Goal: Information Seeking & Learning: Learn about a topic

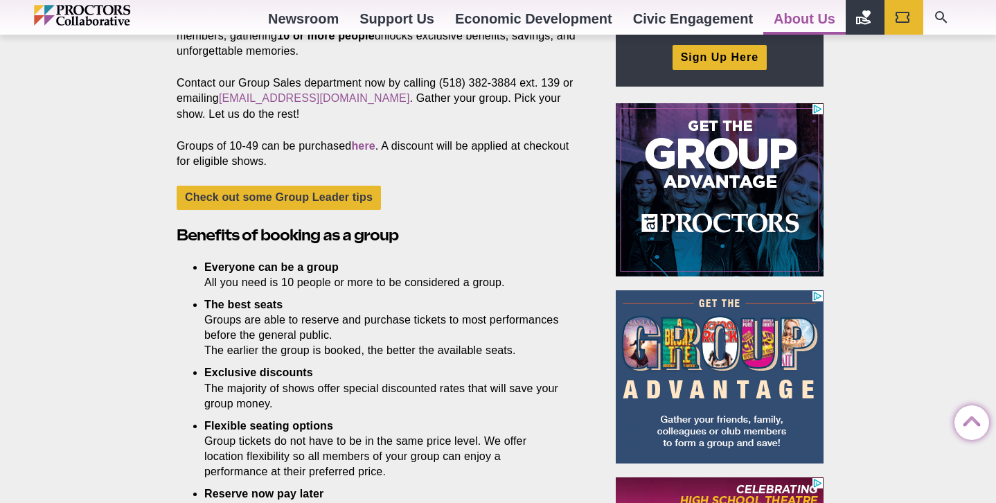
scroll to position [522, 0]
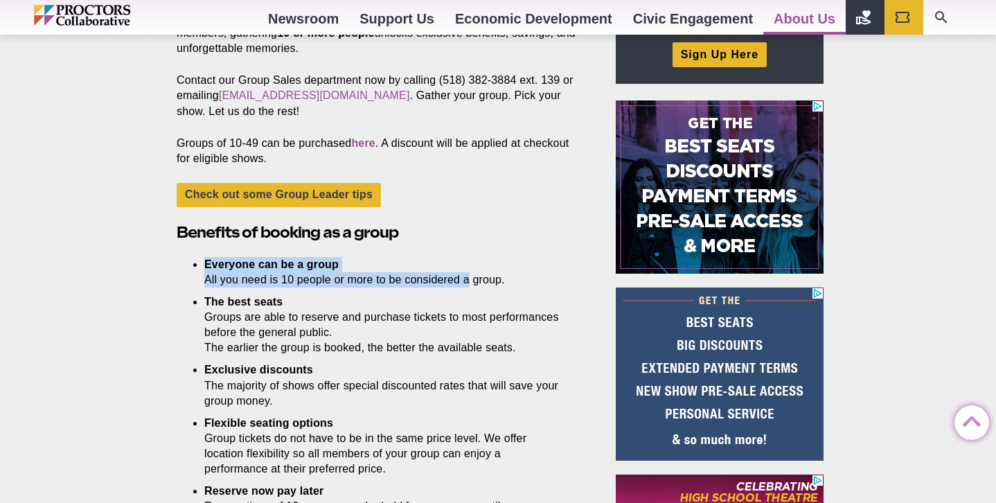
drag, startPoint x: 206, startPoint y: 267, endPoint x: 466, endPoint y: 268, distance: 259.7
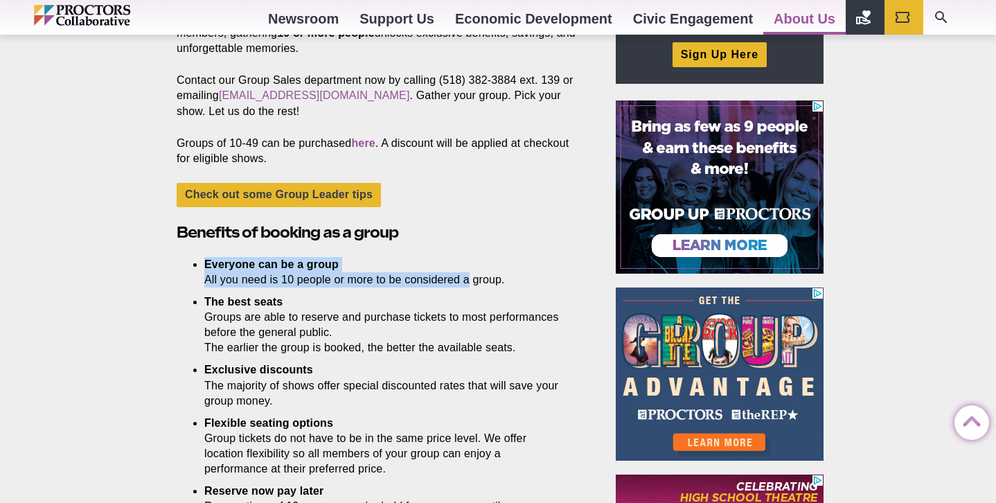
click at [470, 277] on li "Everyone can be a group All you need is 10 people or more to be considered a gr…" at bounding box center [383, 272] width 359 height 30
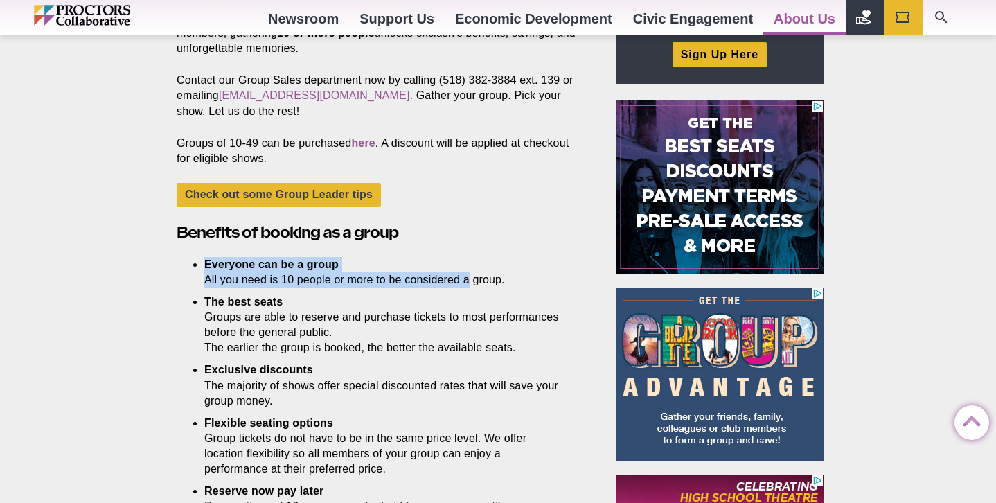
click at [466, 268] on li "Everyone can be a group All you need is 10 people or more to be considered a gr…" at bounding box center [383, 272] width 359 height 30
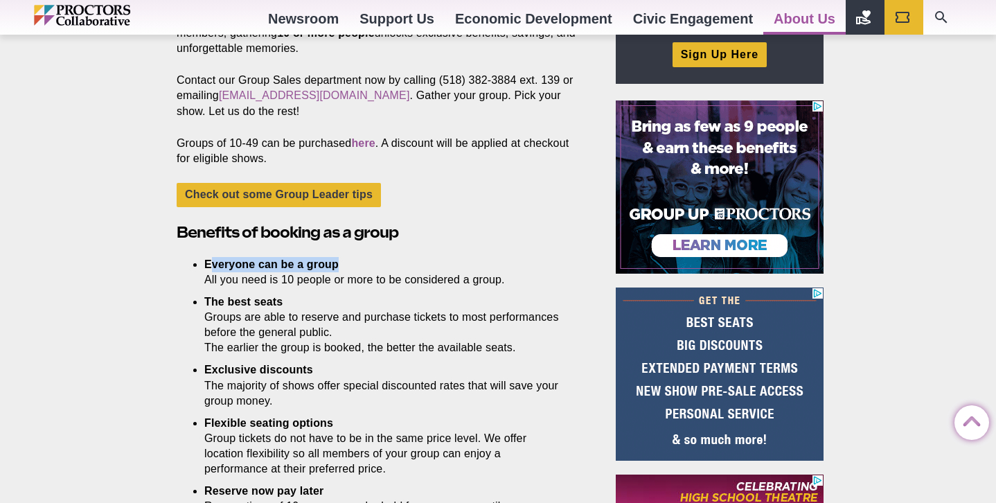
drag, startPoint x: 523, startPoint y: 269, endPoint x: 208, endPoint y: 265, distance: 314.5
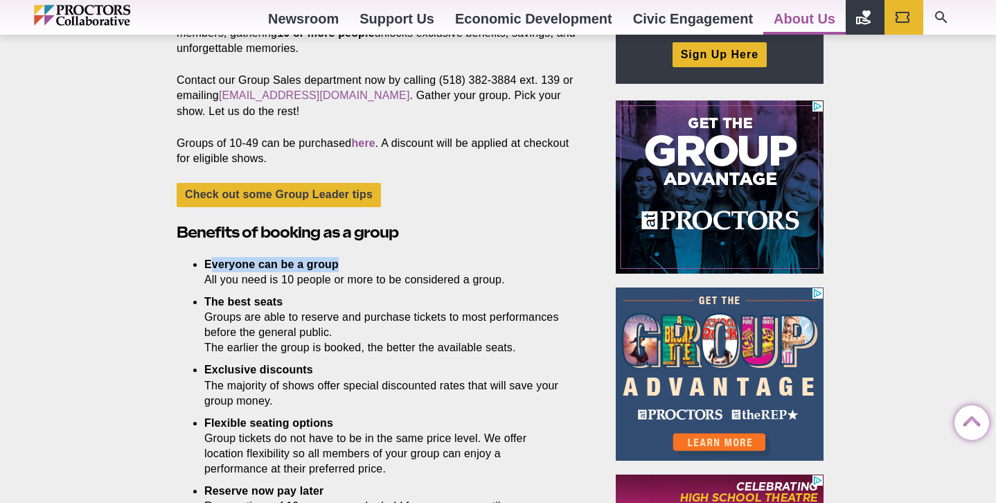
click at [208, 267] on li "Everyone can be a group All you need is 10 people or more to be considered a gr…" at bounding box center [383, 272] width 359 height 30
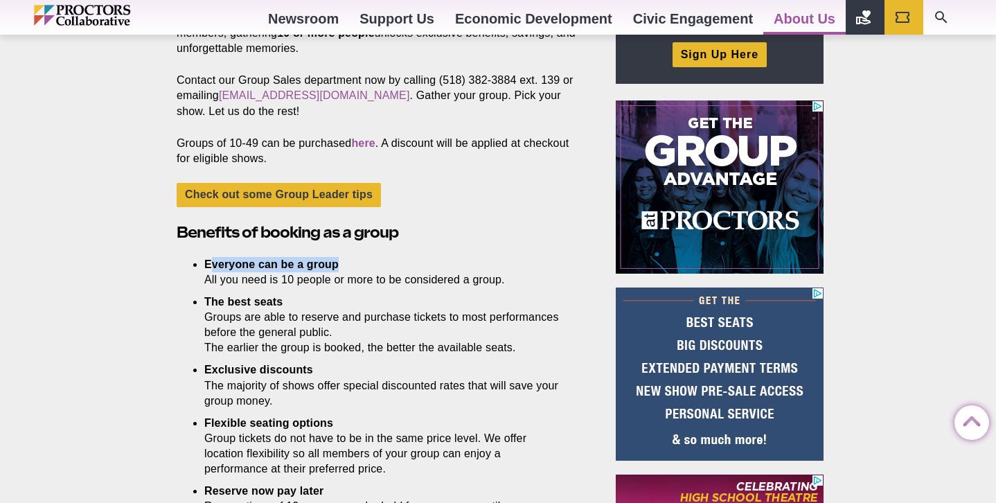
click at [208, 265] on strong "Everyone can be a group" at bounding box center [271, 264] width 134 height 12
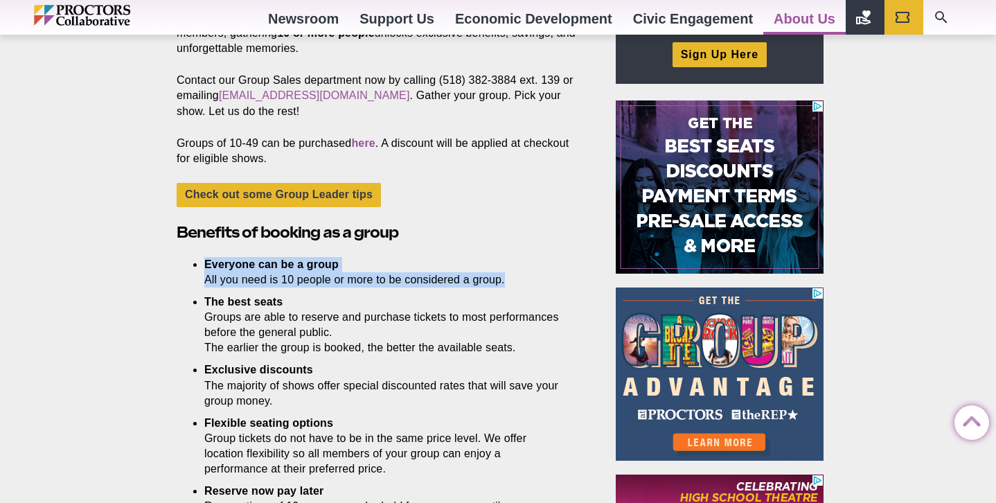
drag, startPoint x: 196, startPoint y: 265, endPoint x: 510, endPoint y: 273, distance: 314.6
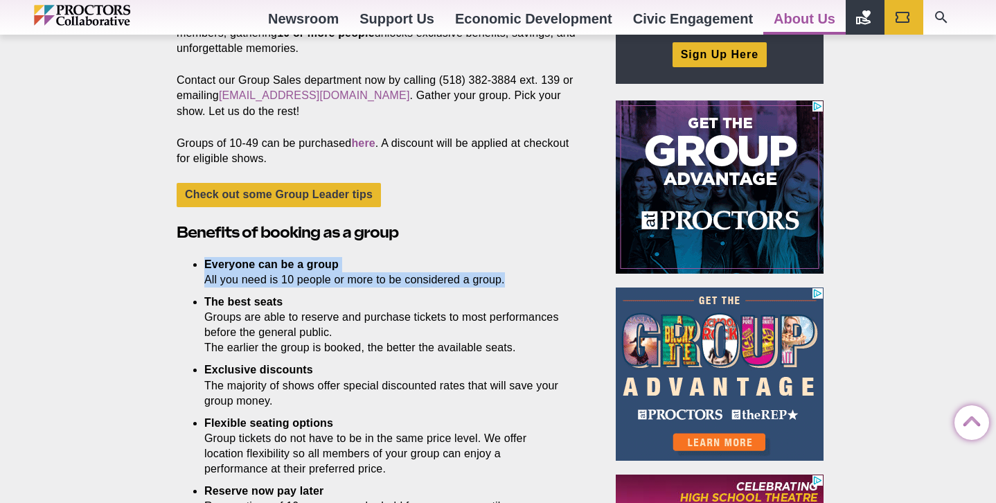
click at [510, 278] on li "Everyone can be a group All you need is 10 people or more to be considered a gr…" at bounding box center [383, 272] width 359 height 30
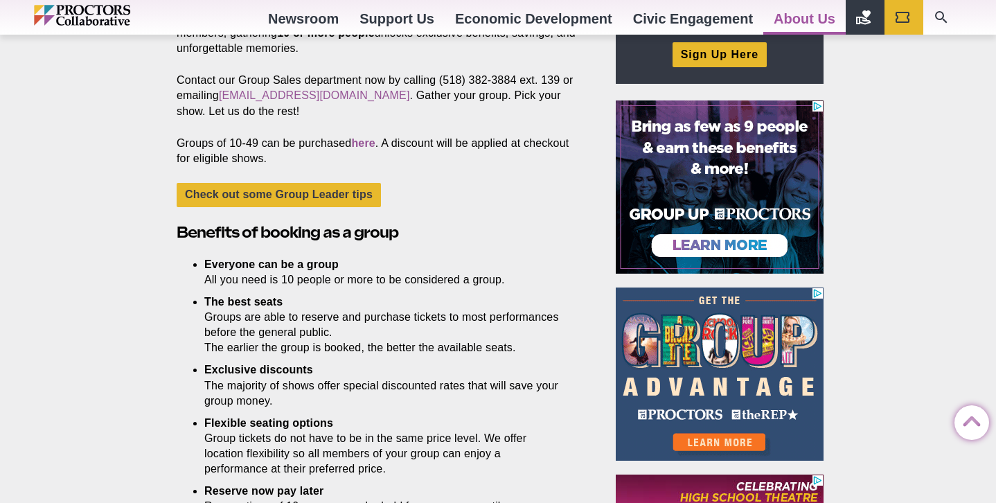
click at [486, 304] on li "The best seats Groups are able to reserve and purchase tickets to most performa…" at bounding box center [383, 324] width 359 height 61
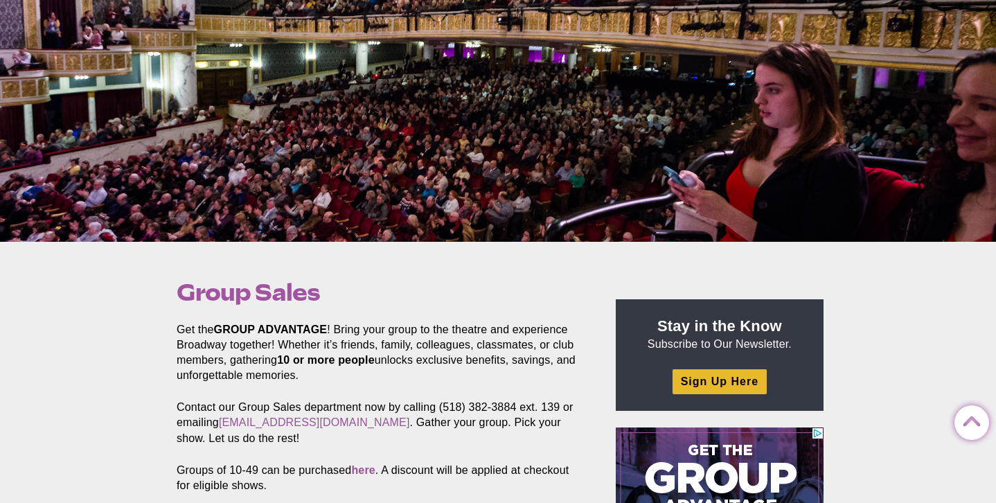
scroll to position [0, 0]
